Goal: Communication & Community: Answer question/provide support

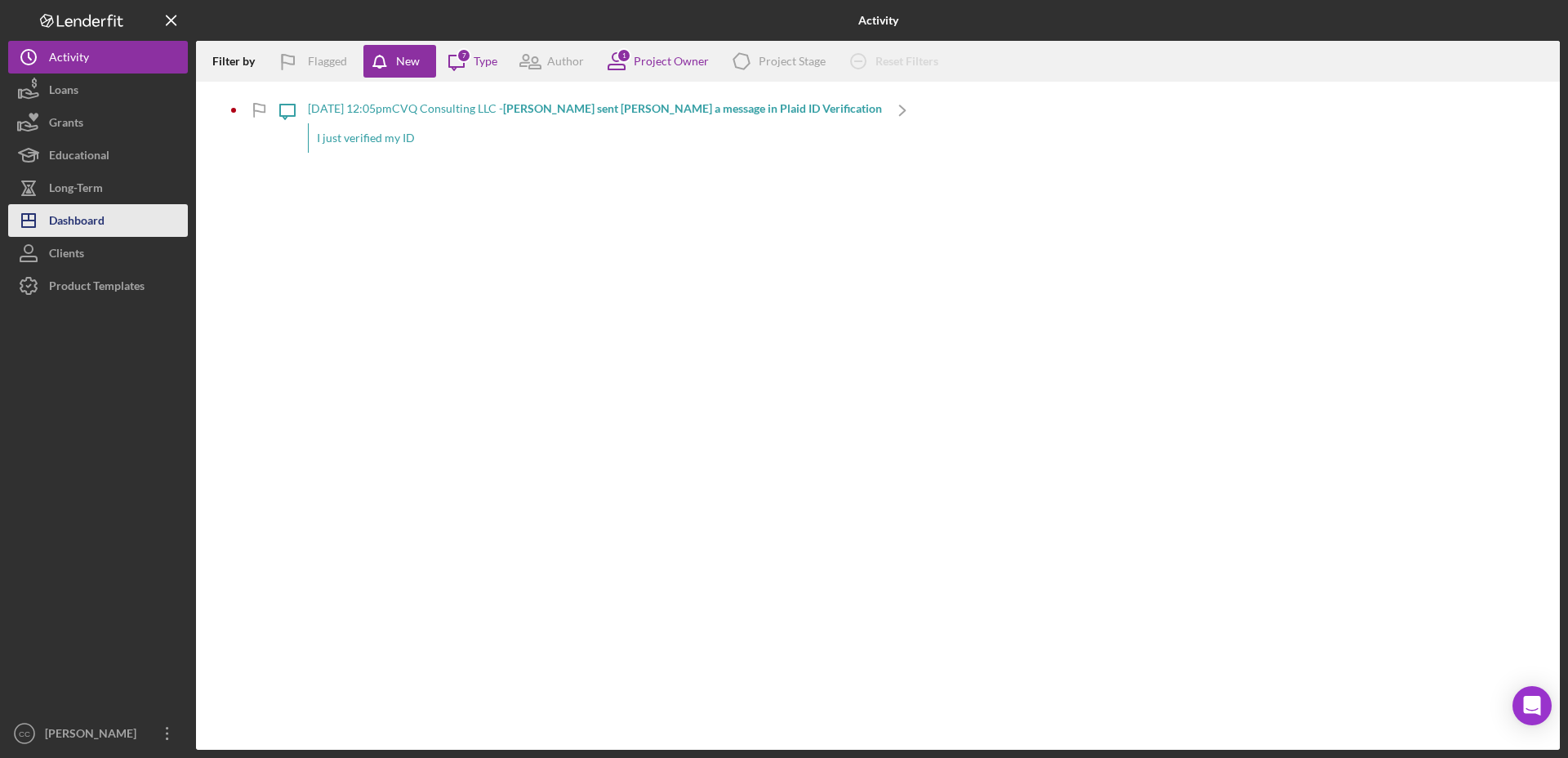
click at [130, 217] on button "Icon/Dashboard Dashboard" at bounding box center [98, 220] width 180 height 33
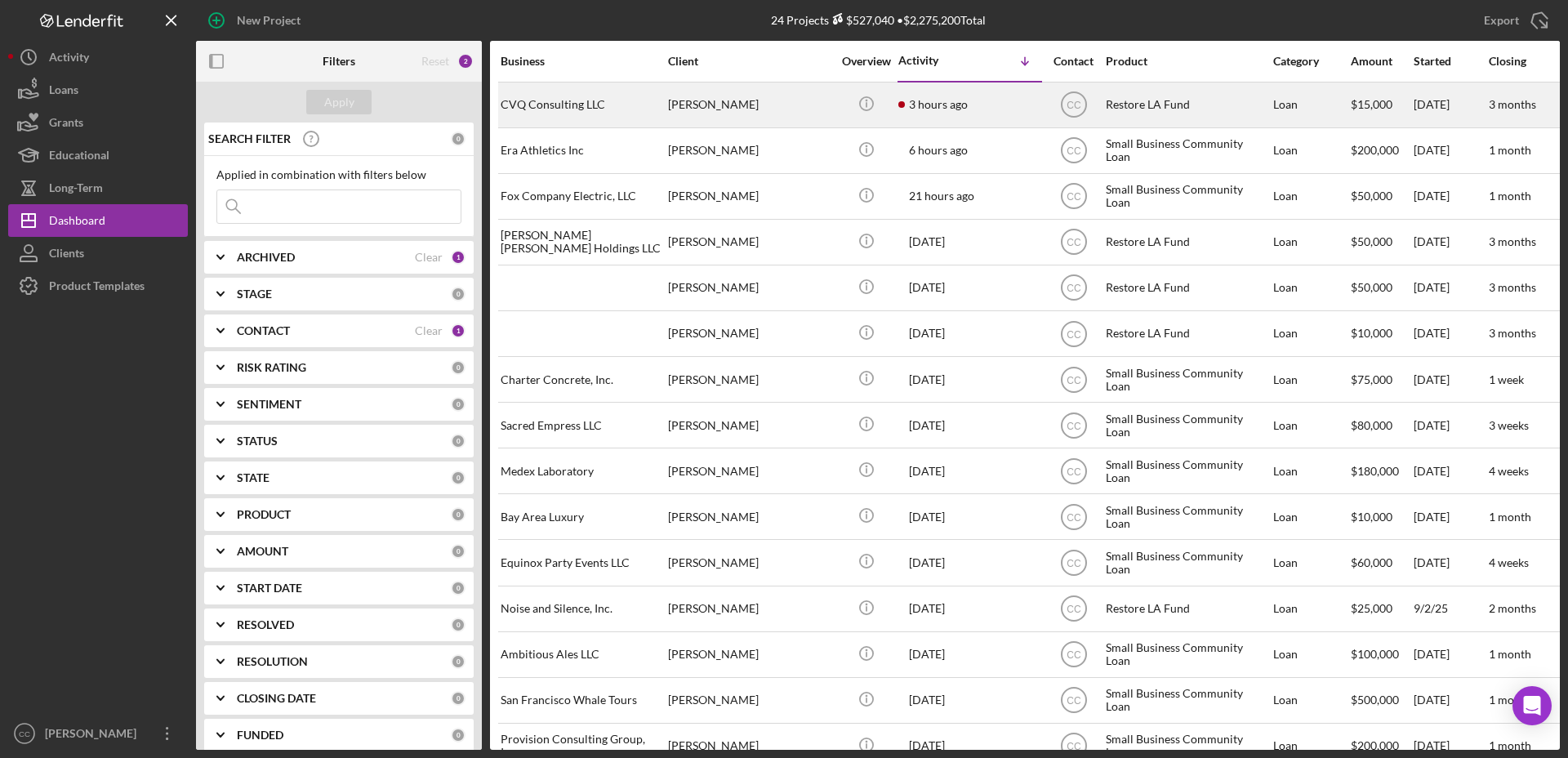
click at [824, 99] on div "[PERSON_NAME]" at bounding box center [750, 105] width 164 height 43
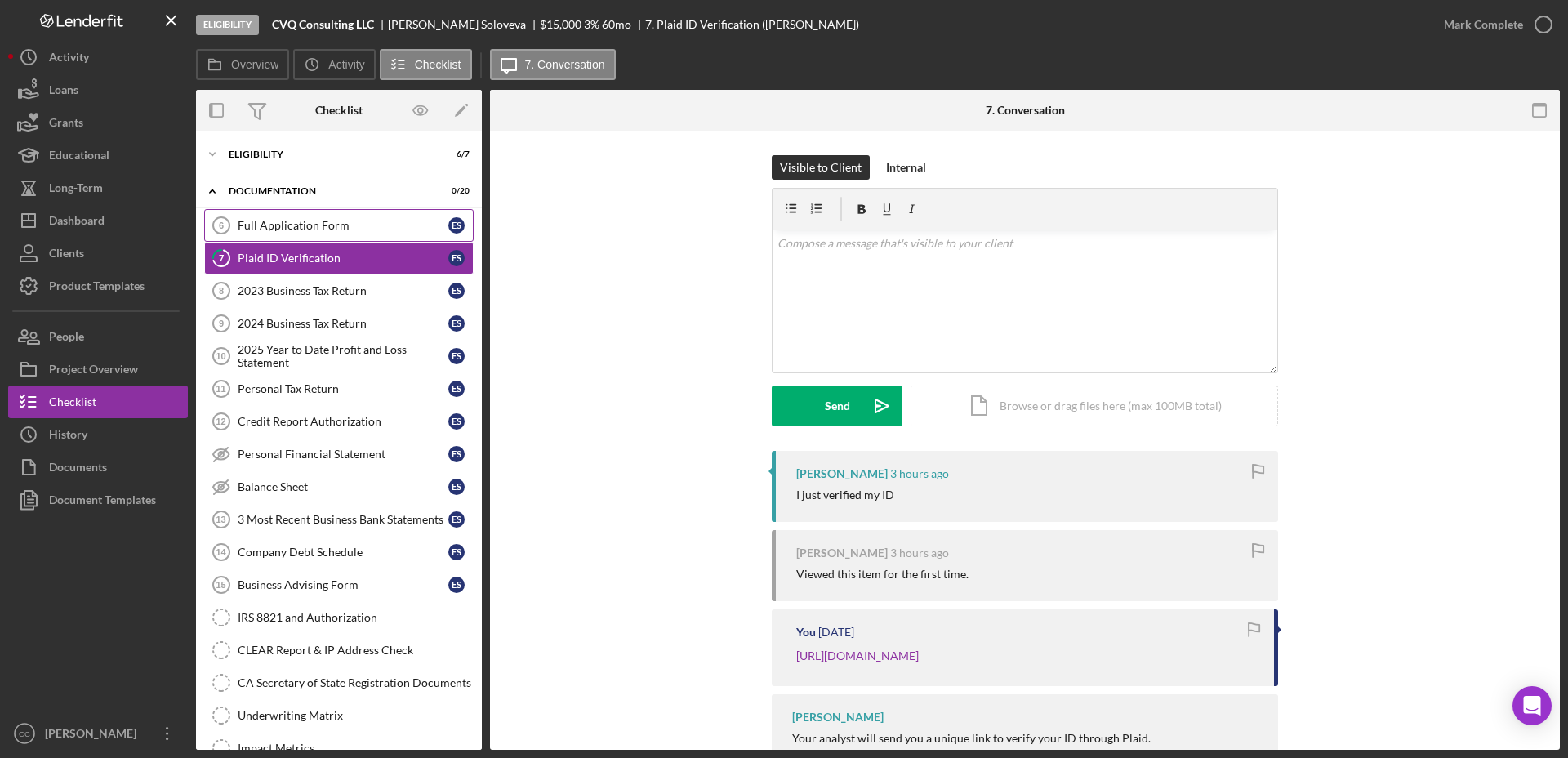
click at [319, 225] on div "Full Application Form" at bounding box center [342, 224] width 210 height 13
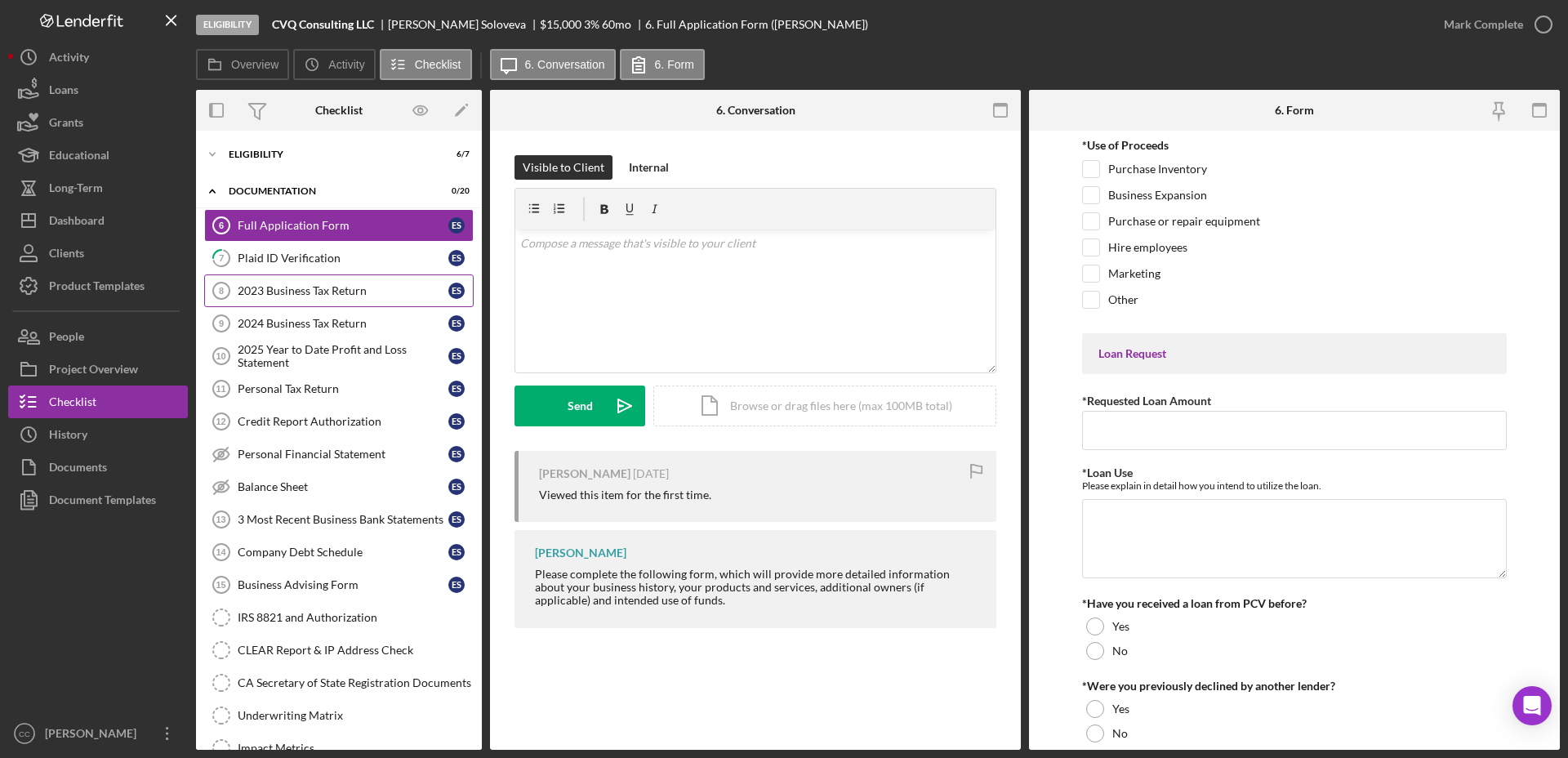
click at [279, 287] on div "2023 Business Tax Return" at bounding box center [342, 290] width 210 height 13
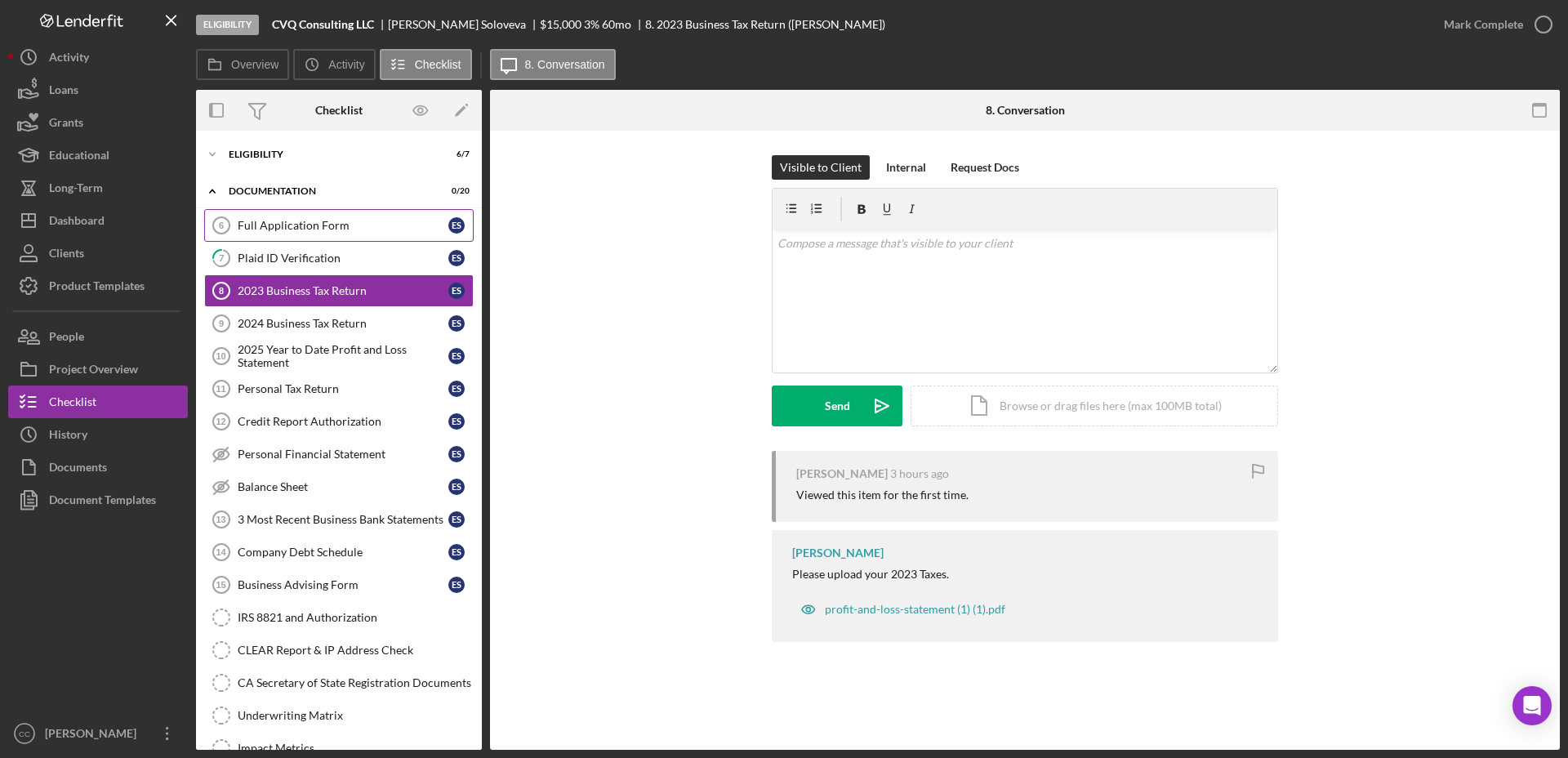
click at [275, 228] on div "Full Application Form" at bounding box center [342, 224] width 210 height 13
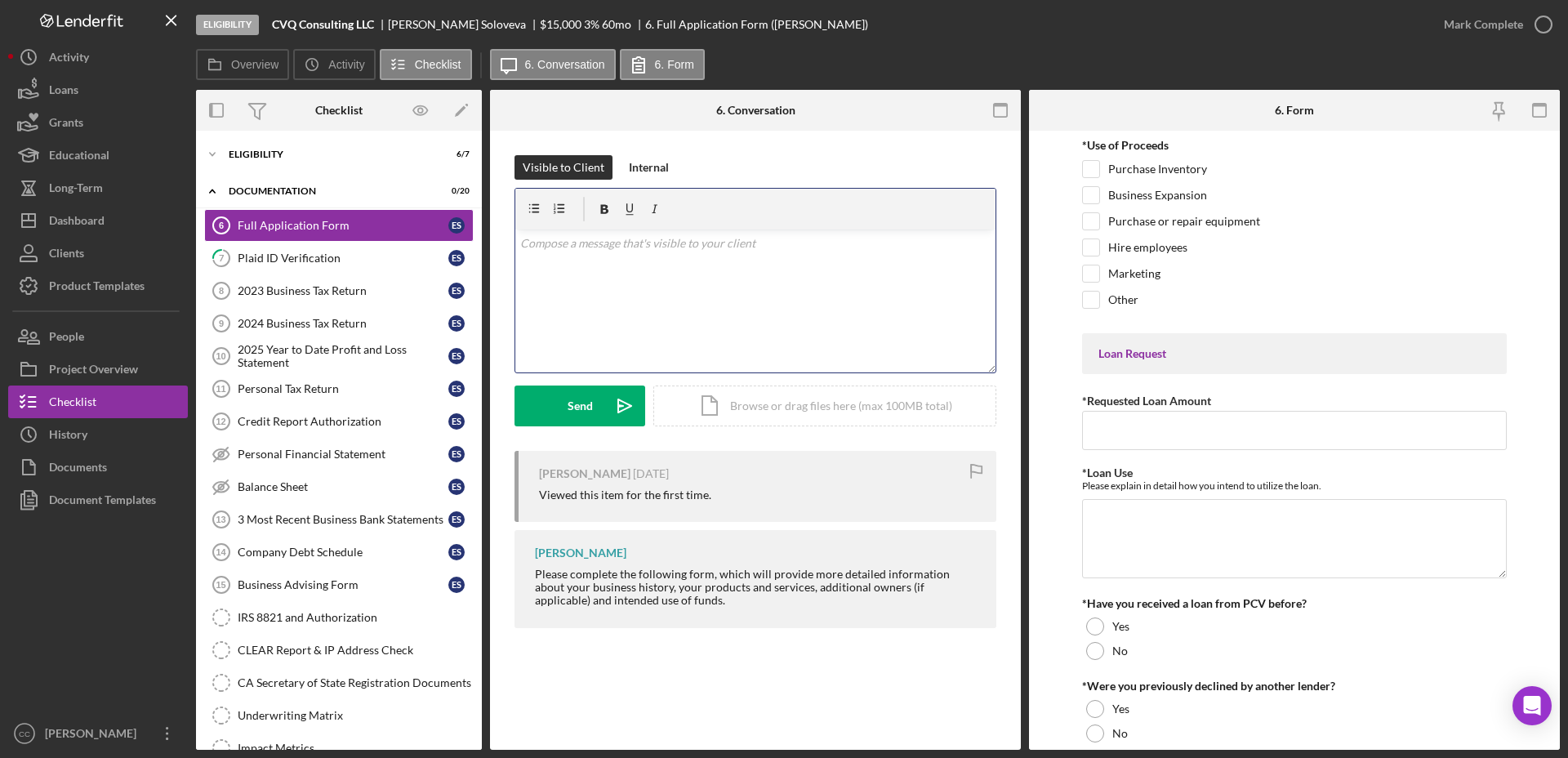
click at [757, 289] on div "v Color teal Color pink Remove color Add row above Add row below Add column bef…" at bounding box center [756, 300] width 481 height 143
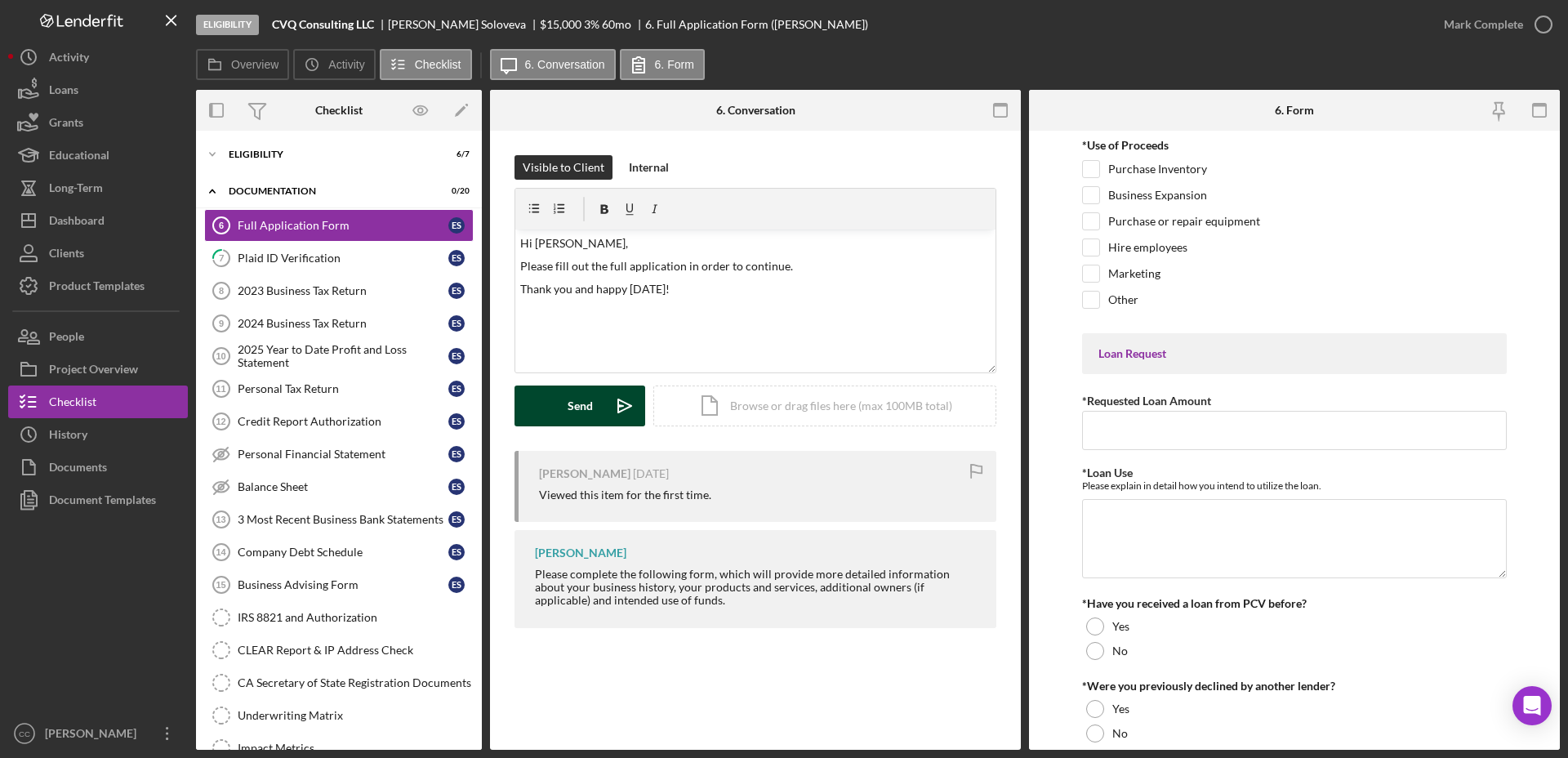
click at [562, 417] on button "Send Icon/icon-invite-send" at bounding box center [580, 406] width 131 height 41
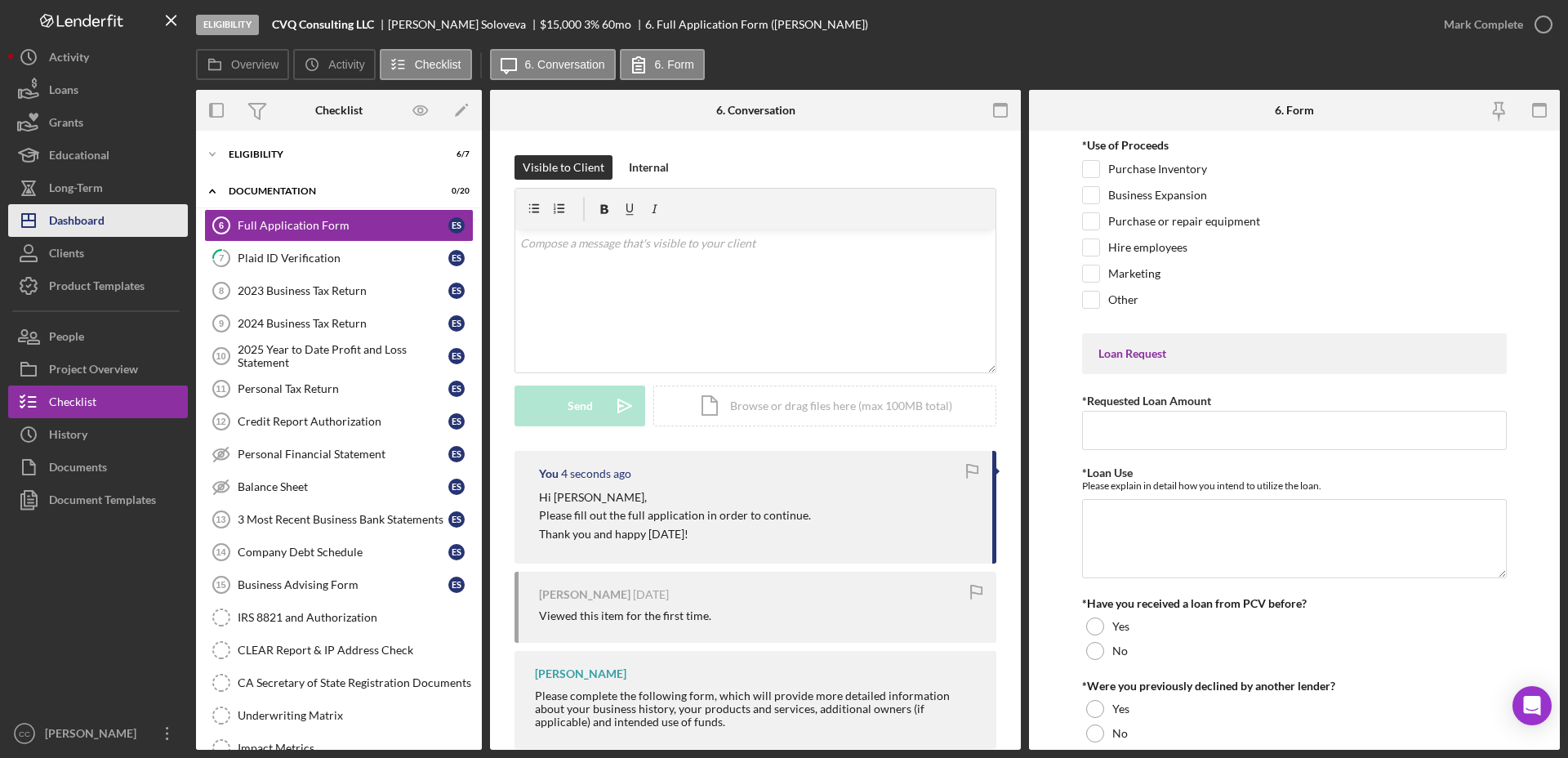
click at [70, 216] on div "Dashboard" at bounding box center [77, 222] width 56 height 37
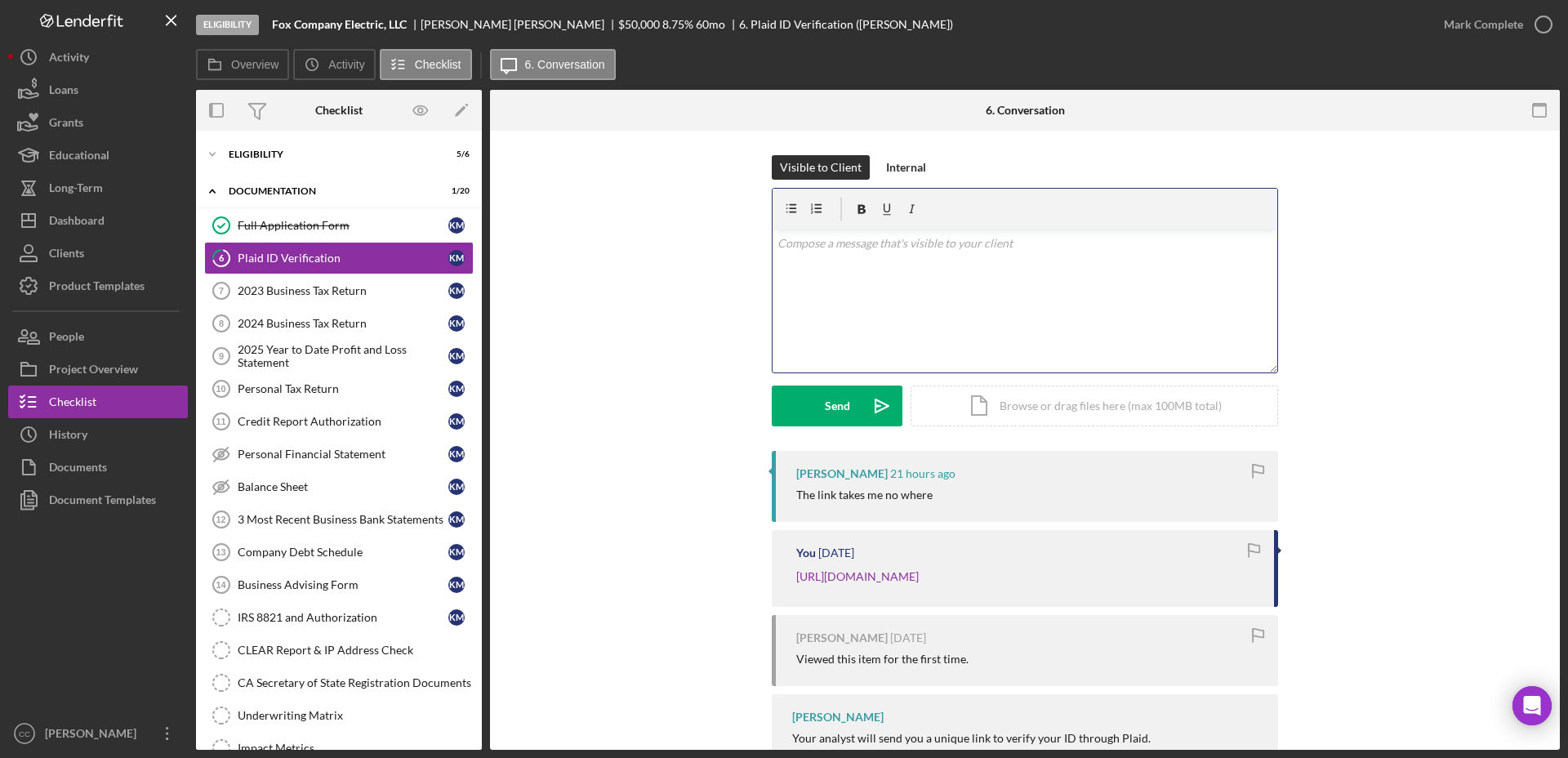
click at [980, 304] on div "v Color teal Color pink Remove color Add row above Add row below Add column bef…" at bounding box center [1025, 300] width 505 height 143
click at [859, 398] on button "Send Icon/icon-invite-send" at bounding box center [837, 406] width 131 height 41
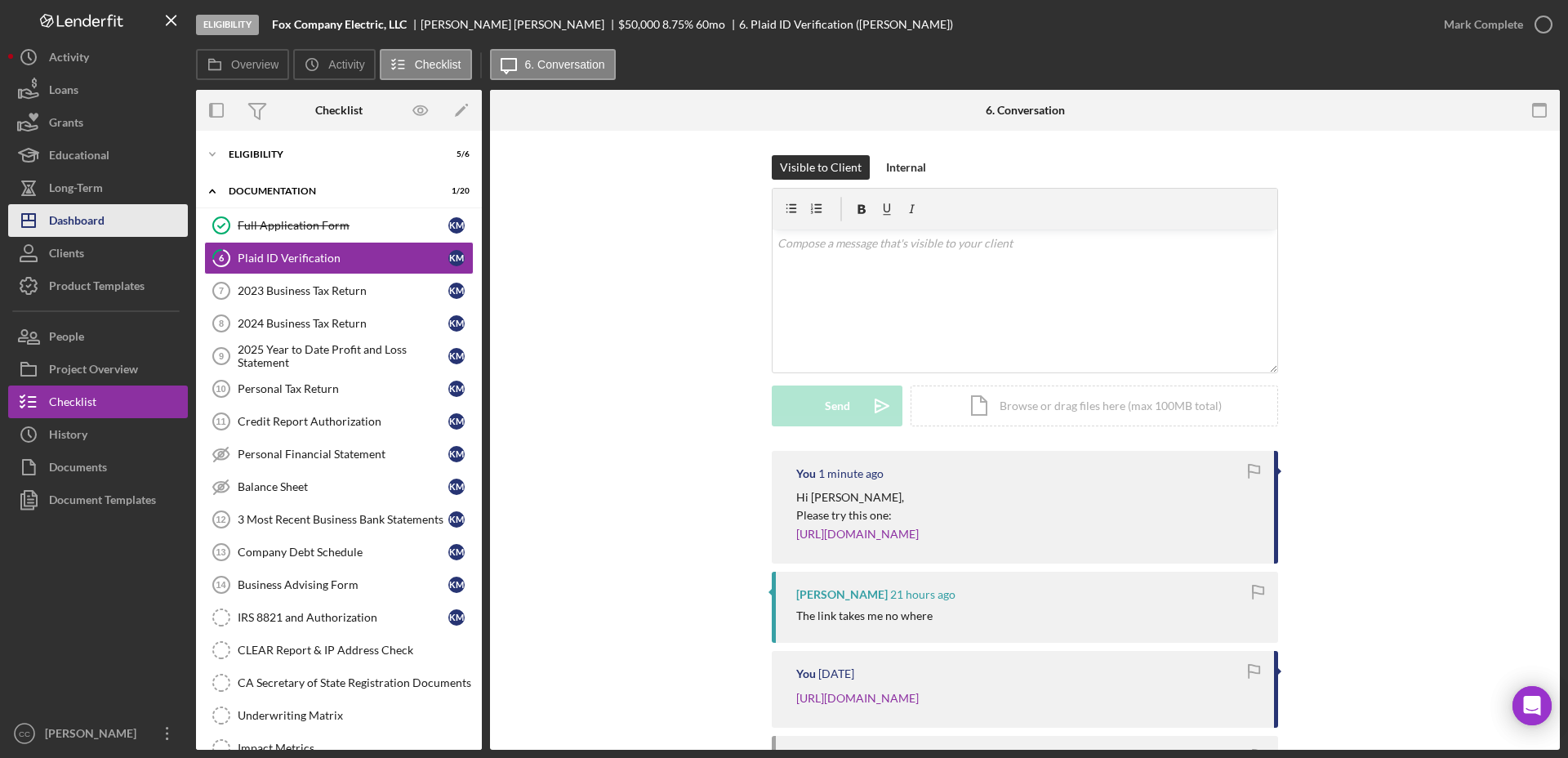
click at [94, 221] on div "Dashboard" at bounding box center [77, 222] width 56 height 37
